Goal: Task Accomplishment & Management: Use online tool/utility

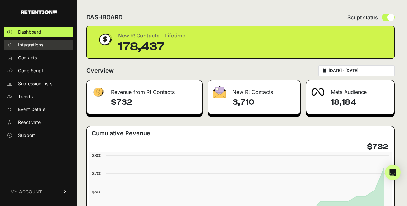
click at [24, 48] on span "Integrations" at bounding box center [30, 45] width 25 height 6
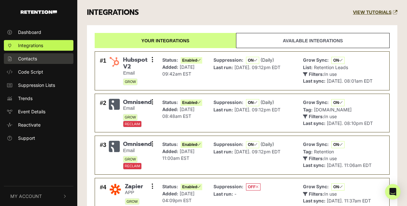
click at [23, 62] on link "Contacts" at bounding box center [39, 58] width 70 height 11
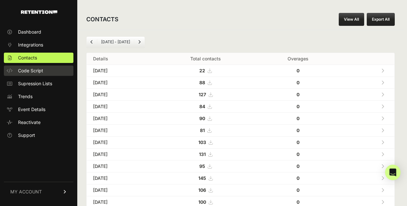
click at [27, 70] on span "Code Script" at bounding box center [30, 70] width 25 height 6
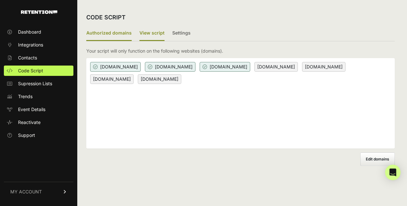
click at [149, 34] on label "View script" at bounding box center [152, 33] width 25 height 15
click at [0, 0] on input "View script" at bounding box center [0, 0] width 0 height 0
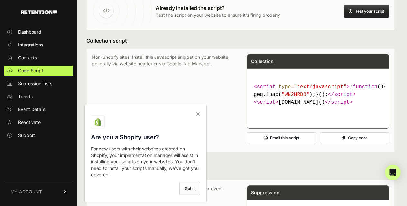
scroll to position [63, 0]
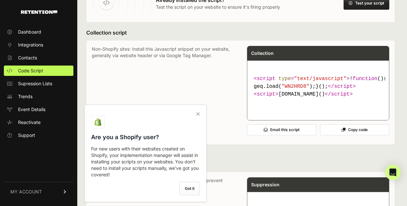
click at [357, 135] on button "Copy code" at bounding box center [354, 129] width 69 height 11
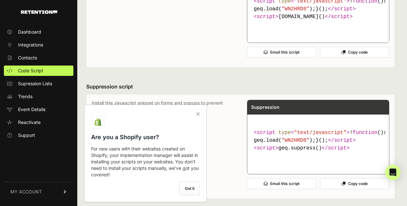
scroll to position [148, 0]
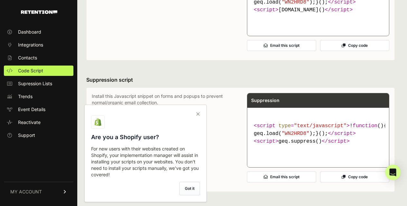
click at [199, 113] on icon at bounding box center [198, 114] width 9 height 10
click at [0, 0] on input "checkbox" at bounding box center [0, 0] width 0 height 0
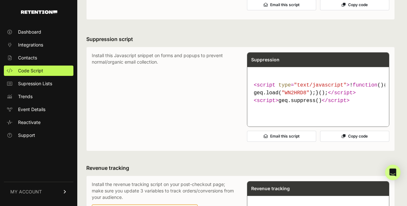
scroll to position [193, 0]
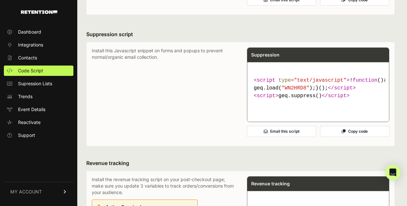
click at [359, 137] on button "Copy code" at bounding box center [354, 131] width 69 height 11
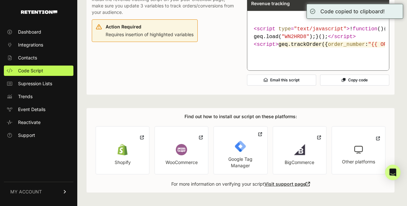
scroll to position [428, 0]
